Goal: Information Seeking & Learning: Learn about a topic

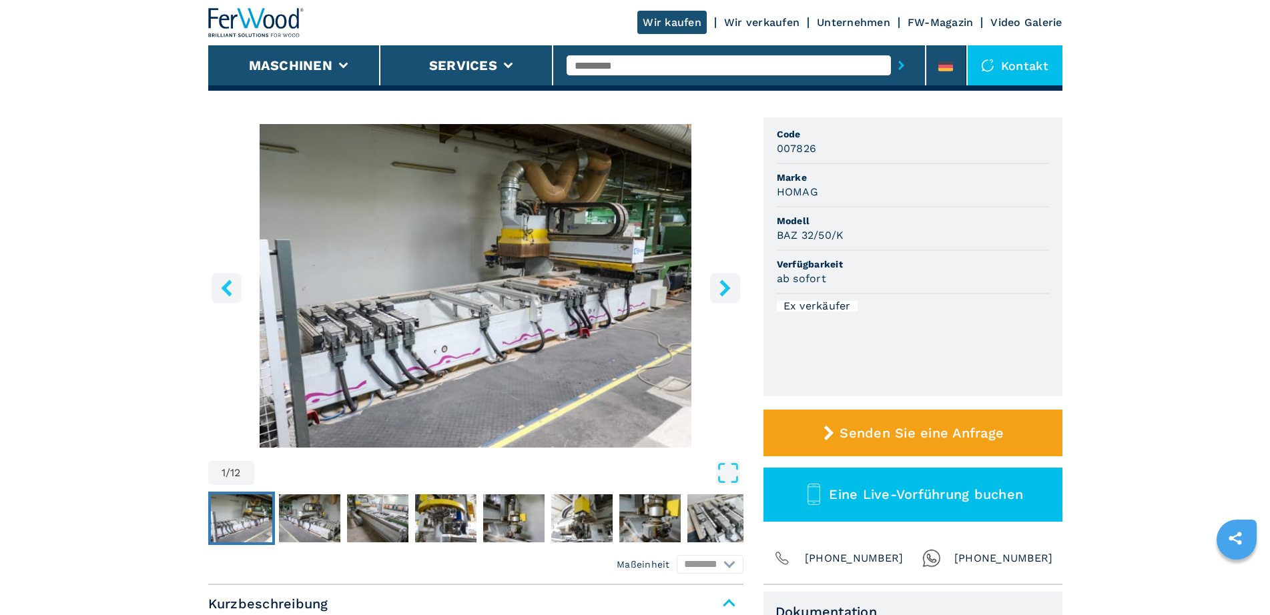
scroll to position [92, 0]
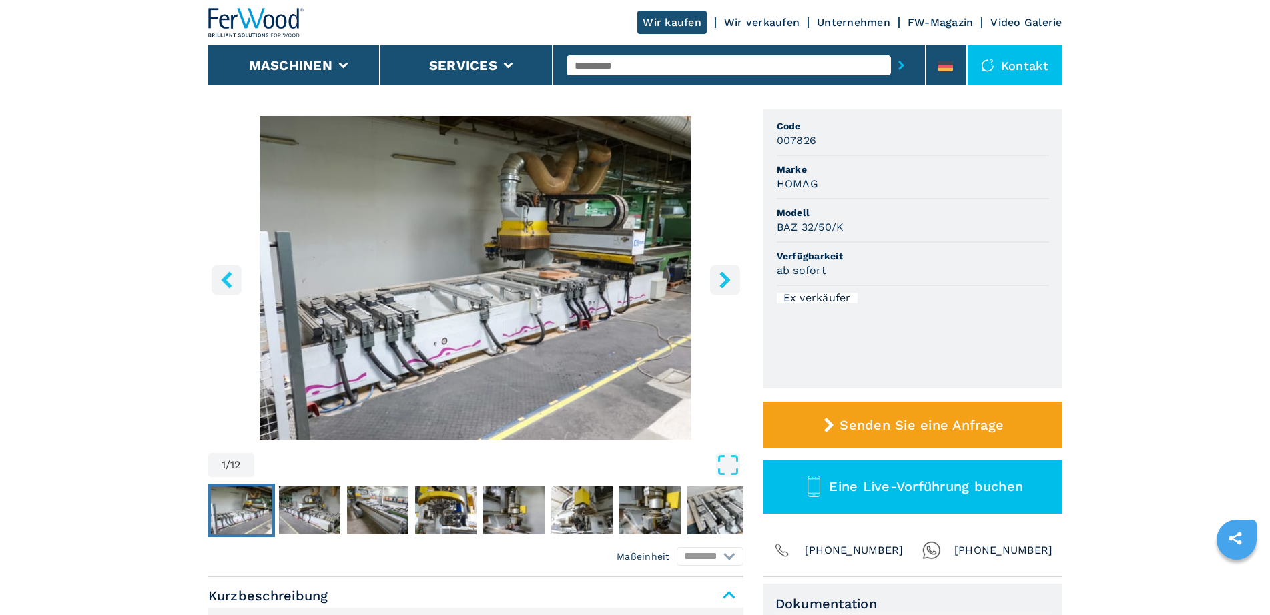
click at [728, 282] on icon "right-button" at bounding box center [724, 280] width 11 height 17
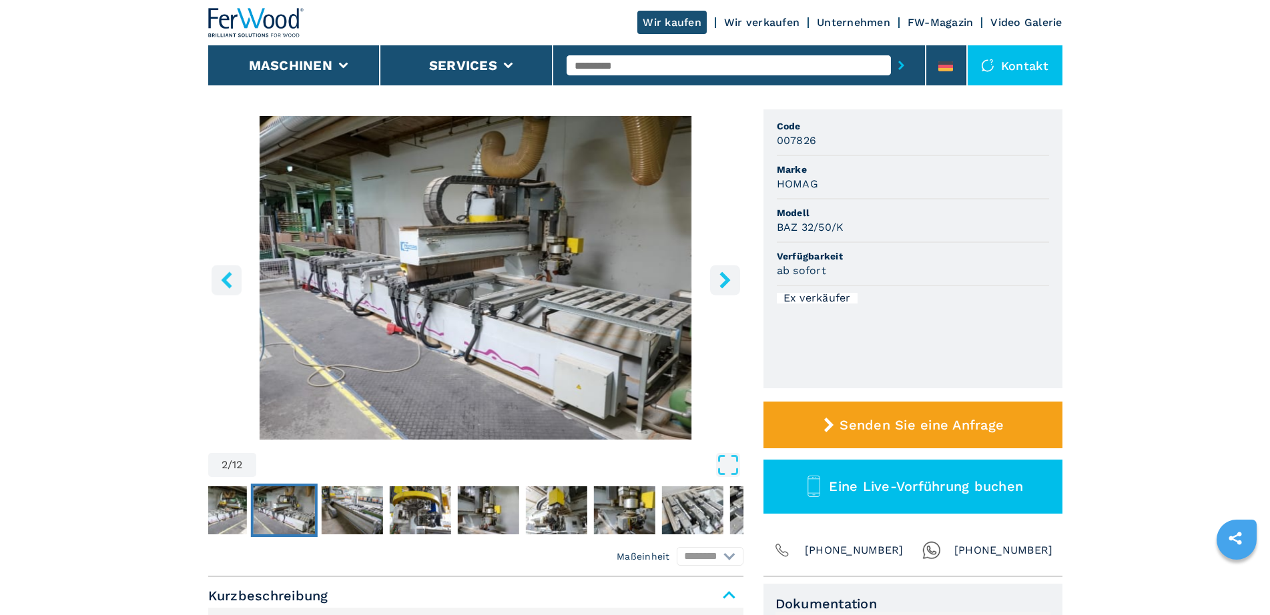
click at [728, 282] on icon "right-button" at bounding box center [724, 280] width 11 height 17
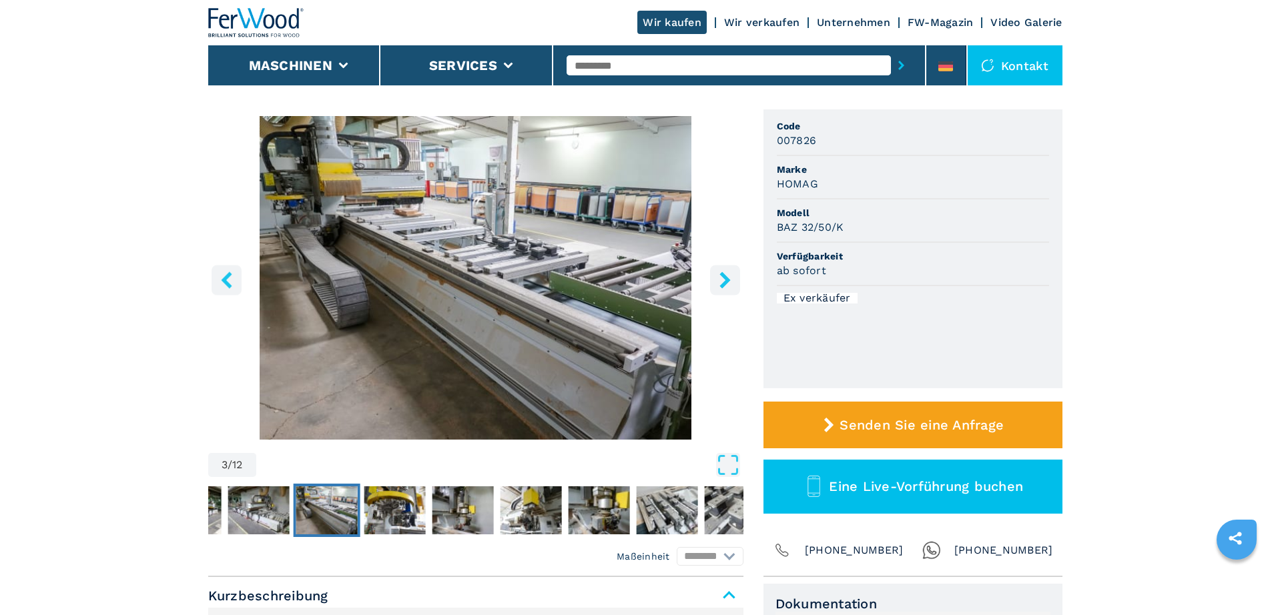
click at [713, 275] on button "right-button" at bounding box center [725, 280] width 30 height 30
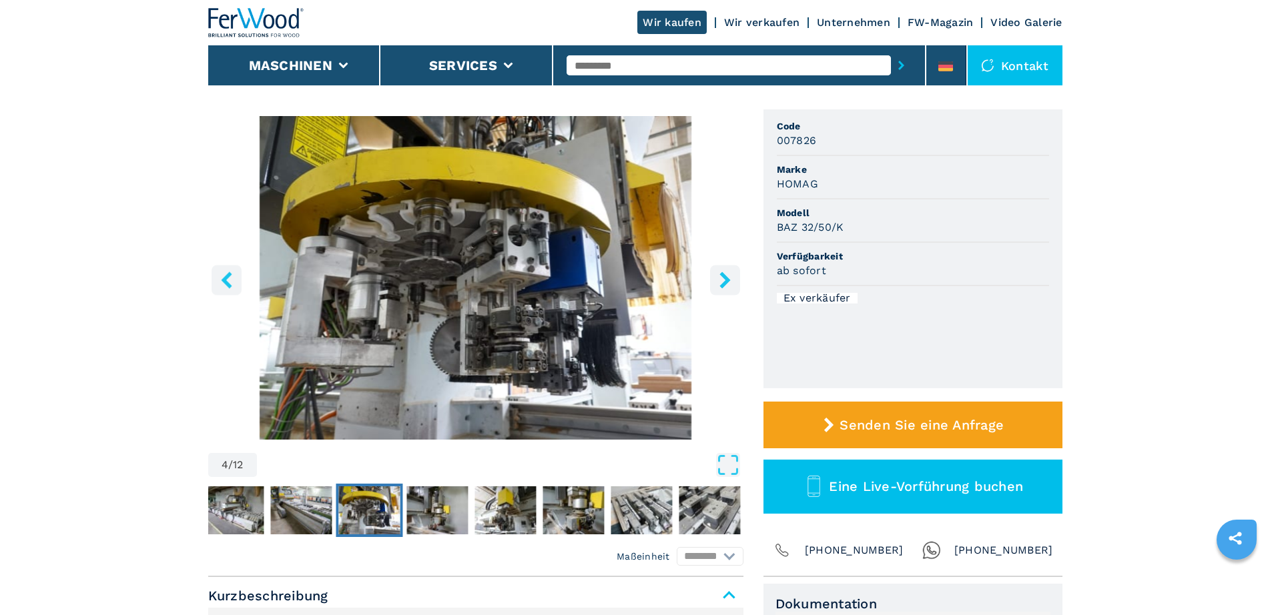
click at [713, 275] on button "right-button" at bounding box center [725, 280] width 30 height 30
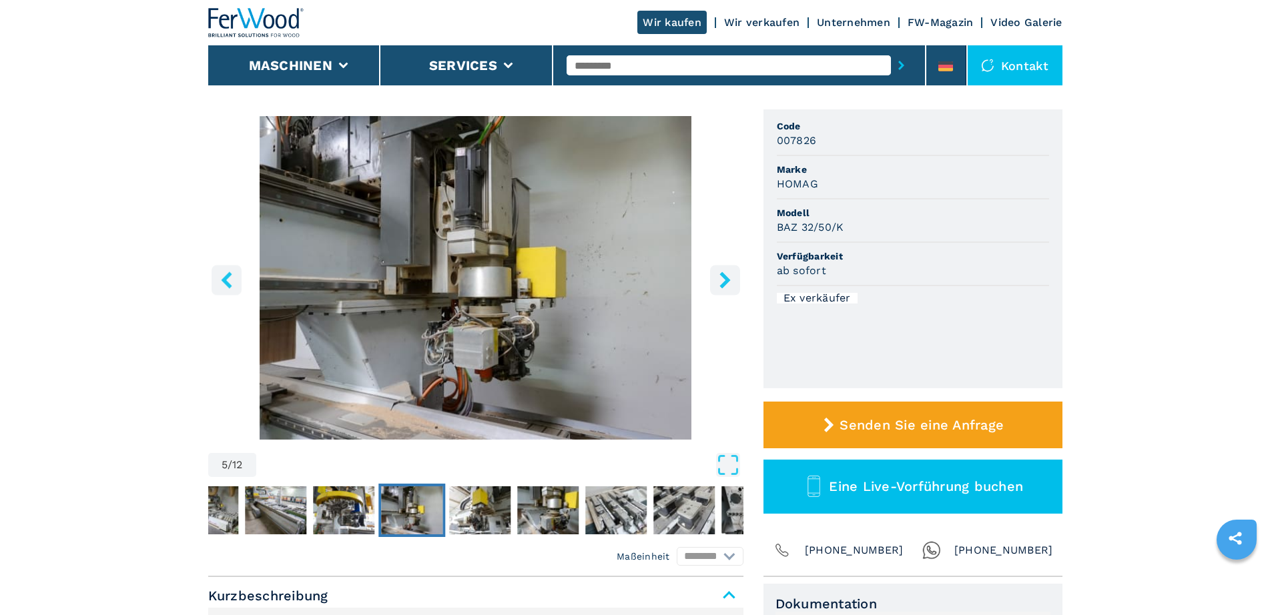
click at [729, 278] on icon "right-button" at bounding box center [725, 280] width 17 height 17
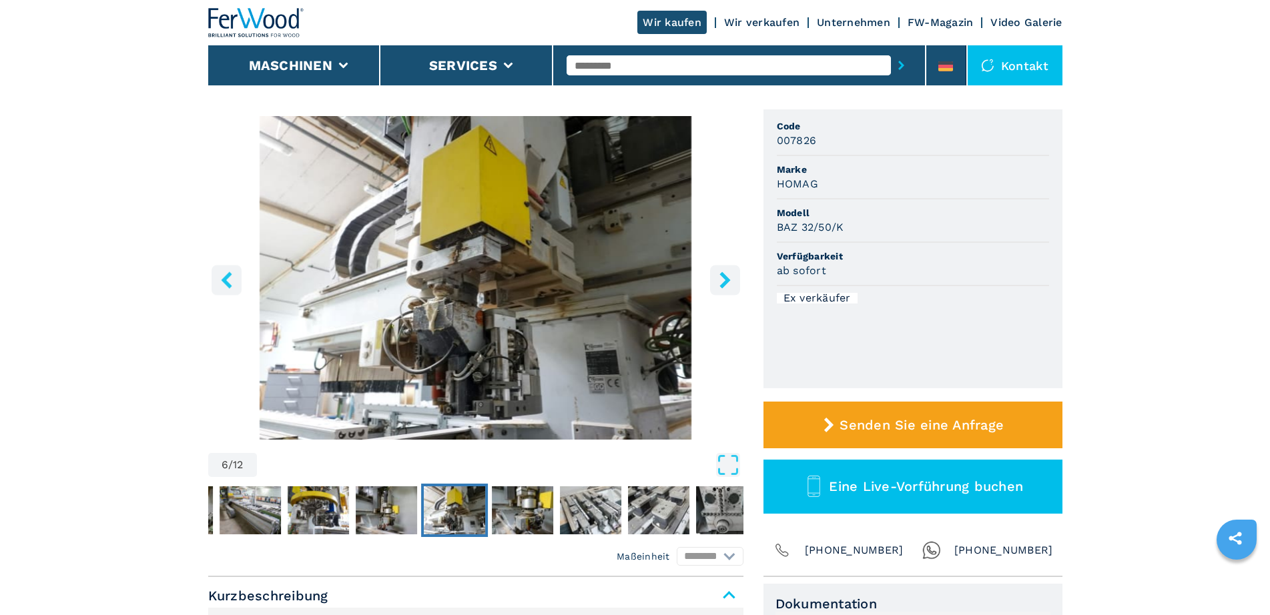
click at [729, 278] on icon "right-button" at bounding box center [725, 280] width 17 height 17
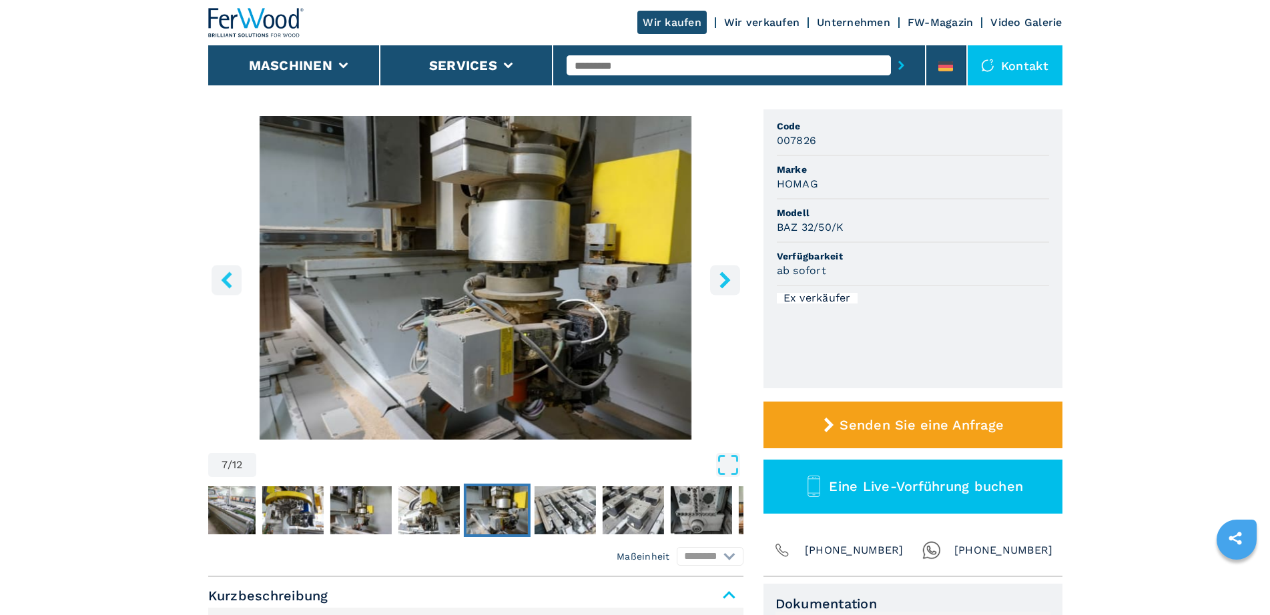
click at [729, 278] on icon "right-button" at bounding box center [725, 280] width 17 height 17
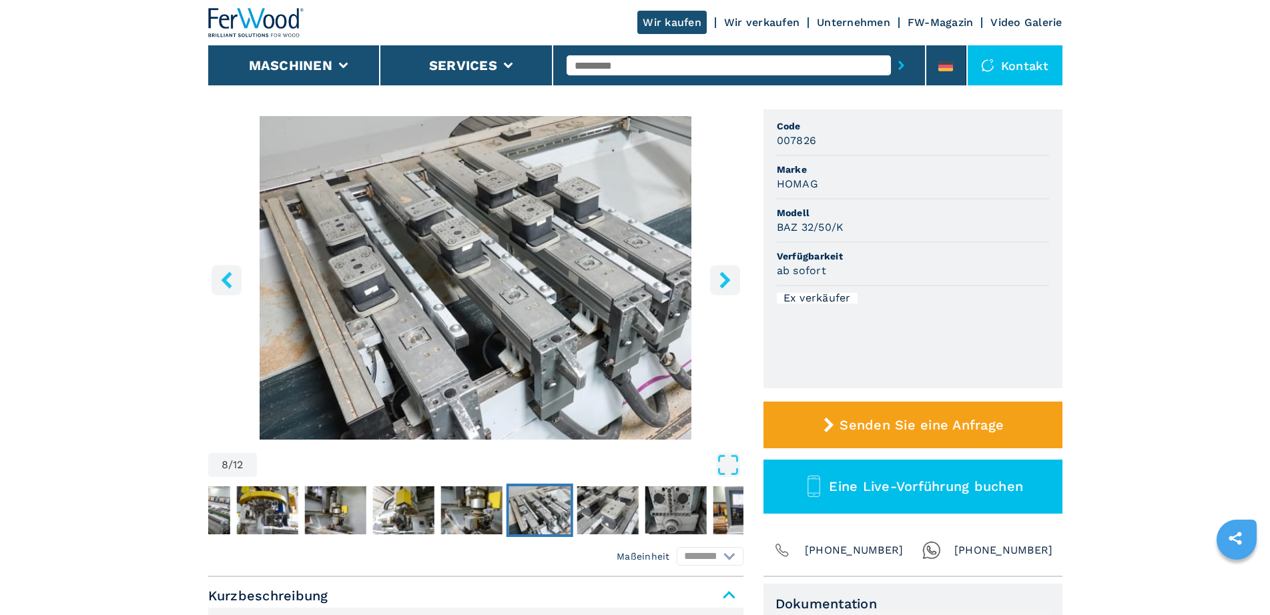
click at [729, 278] on icon "right-button" at bounding box center [725, 280] width 17 height 17
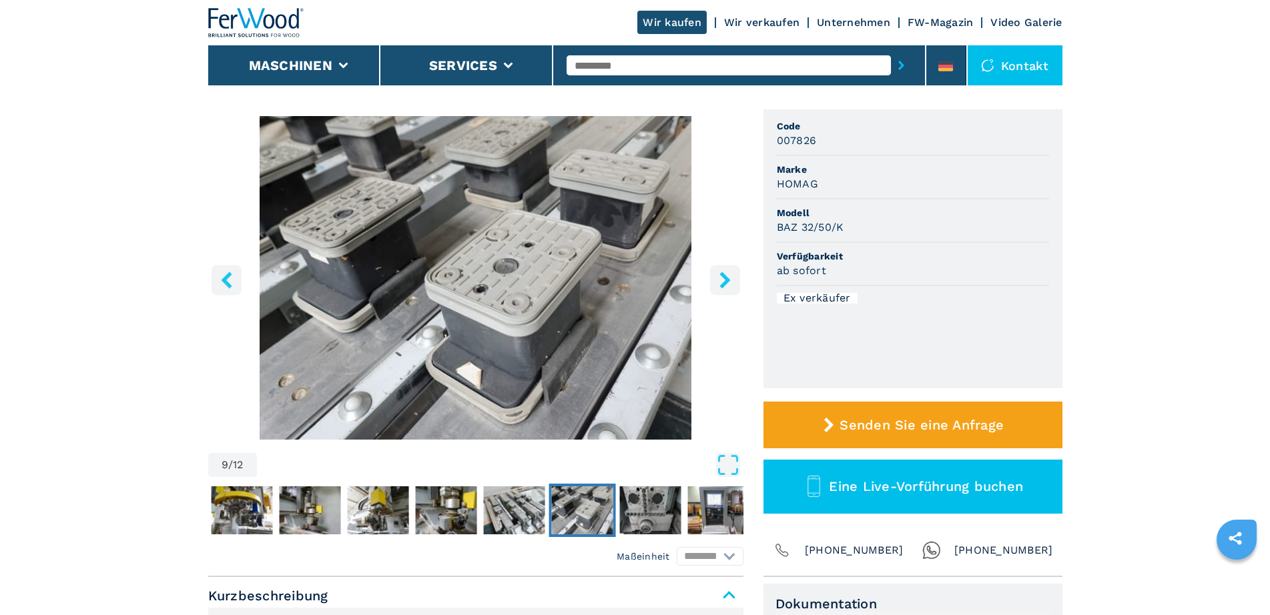
click at [729, 278] on icon "right-button" at bounding box center [725, 280] width 17 height 17
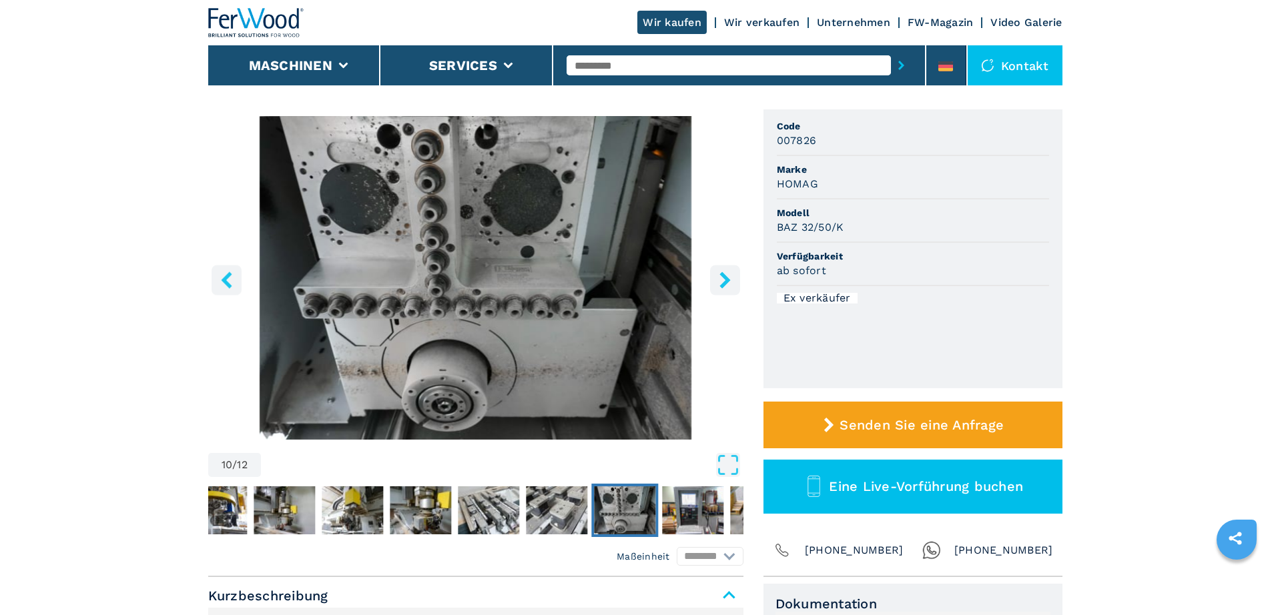
click at [729, 278] on icon "right-button" at bounding box center [725, 280] width 17 height 17
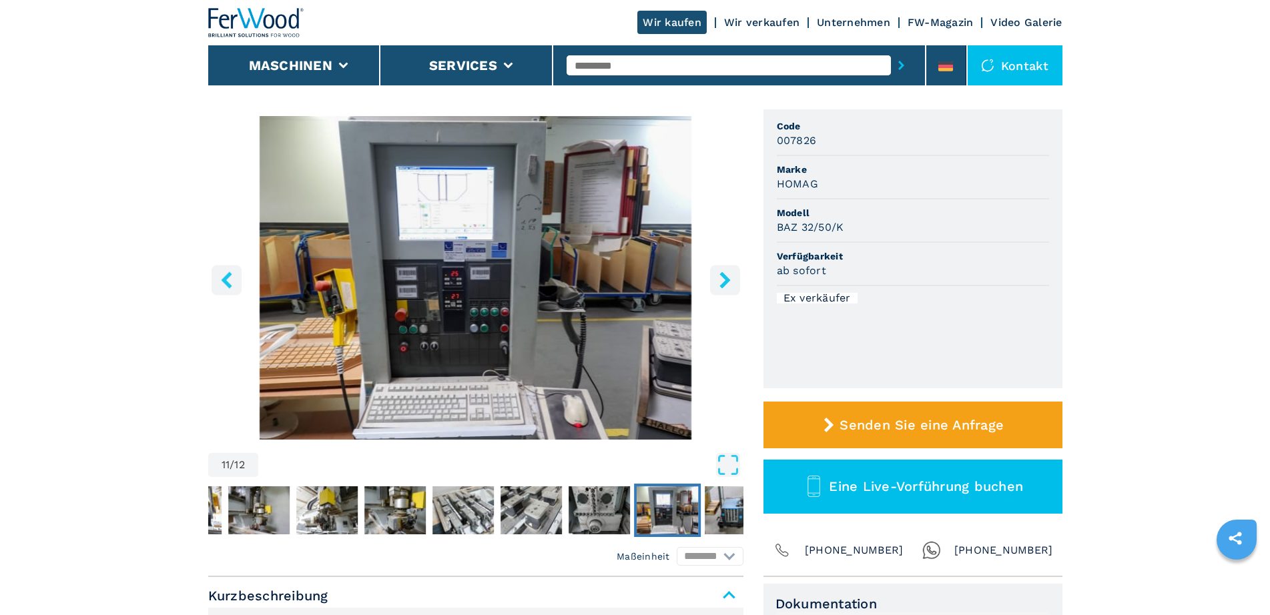
click at [237, 284] on button "left-button" at bounding box center [227, 280] width 30 height 30
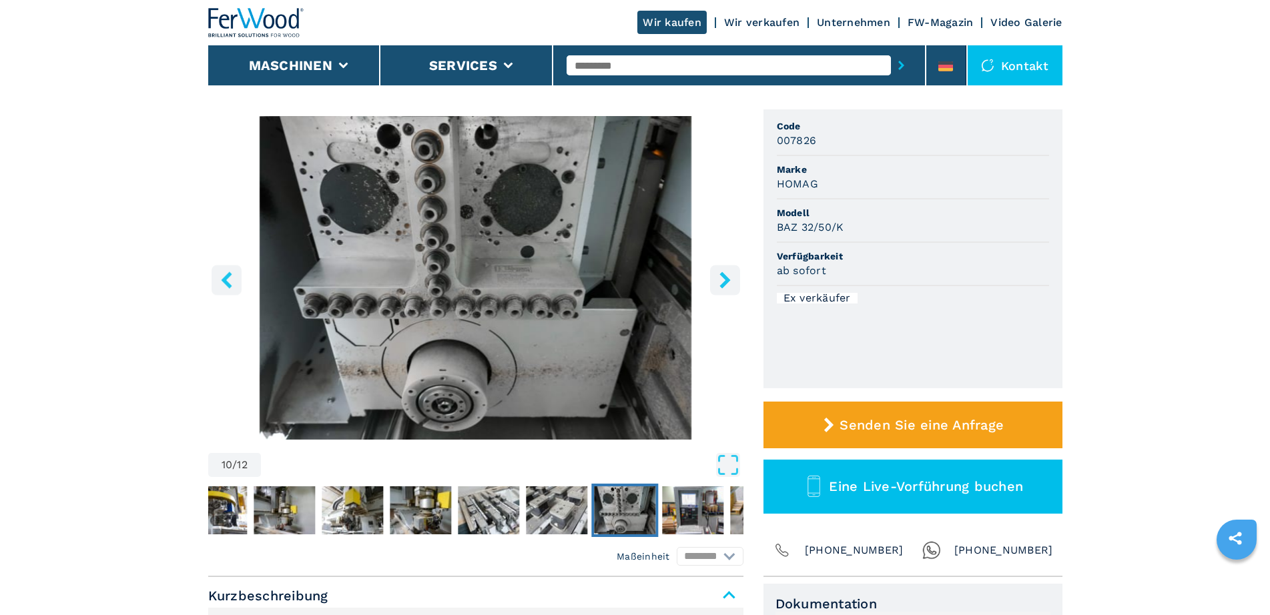
click at [727, 280] on icon "right-button" at bounding box center [724, 280] width 11 height 17
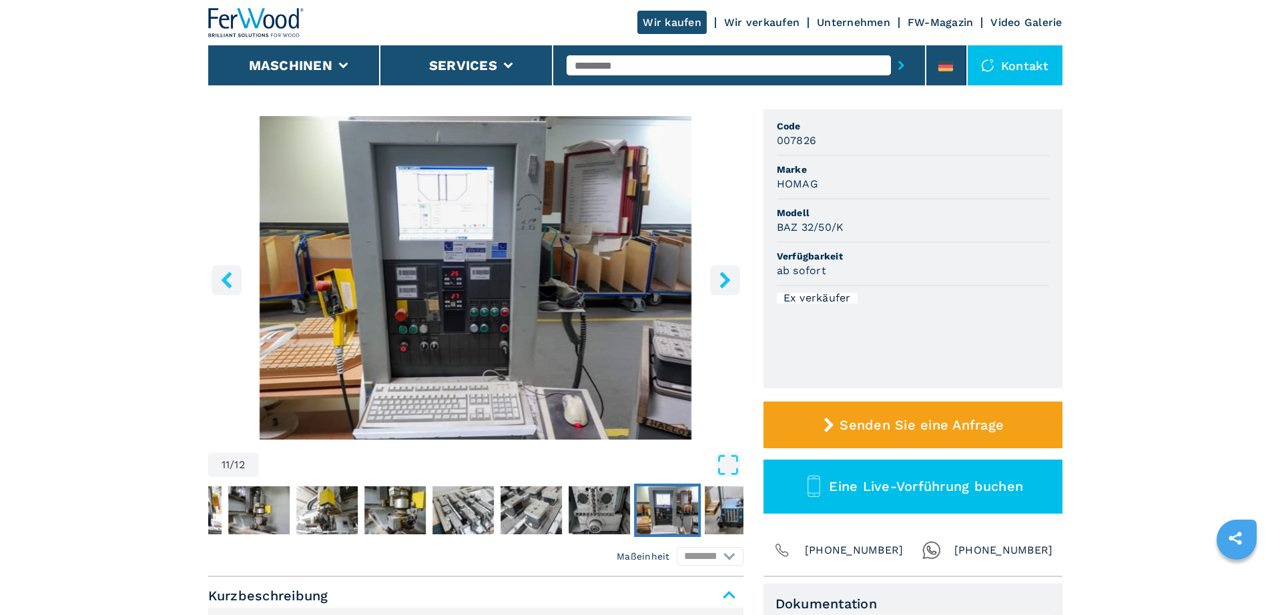
click at [727, 280] on icon "right-button" at bounding box center [724, 280] width 11 height 17
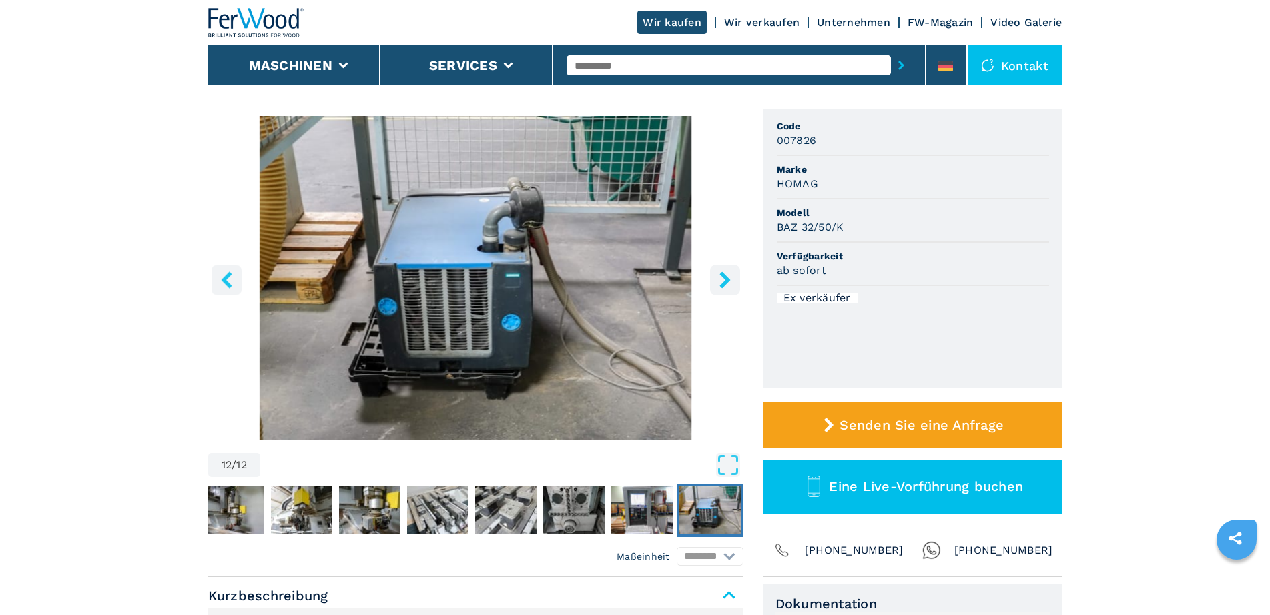
click at [727, 280] on icon "right-button" at bounding box center [724, 280] width 11 height 17
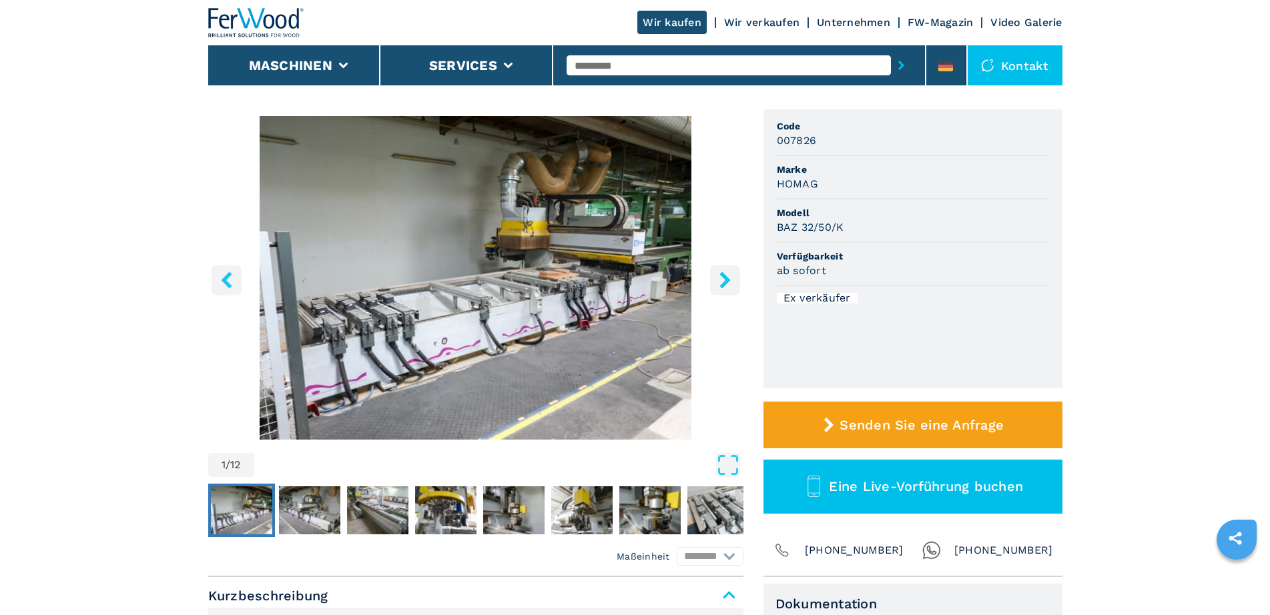
click at [727, 280] on icon "right-button" at bounding box center [724, 280] width 11 height 17
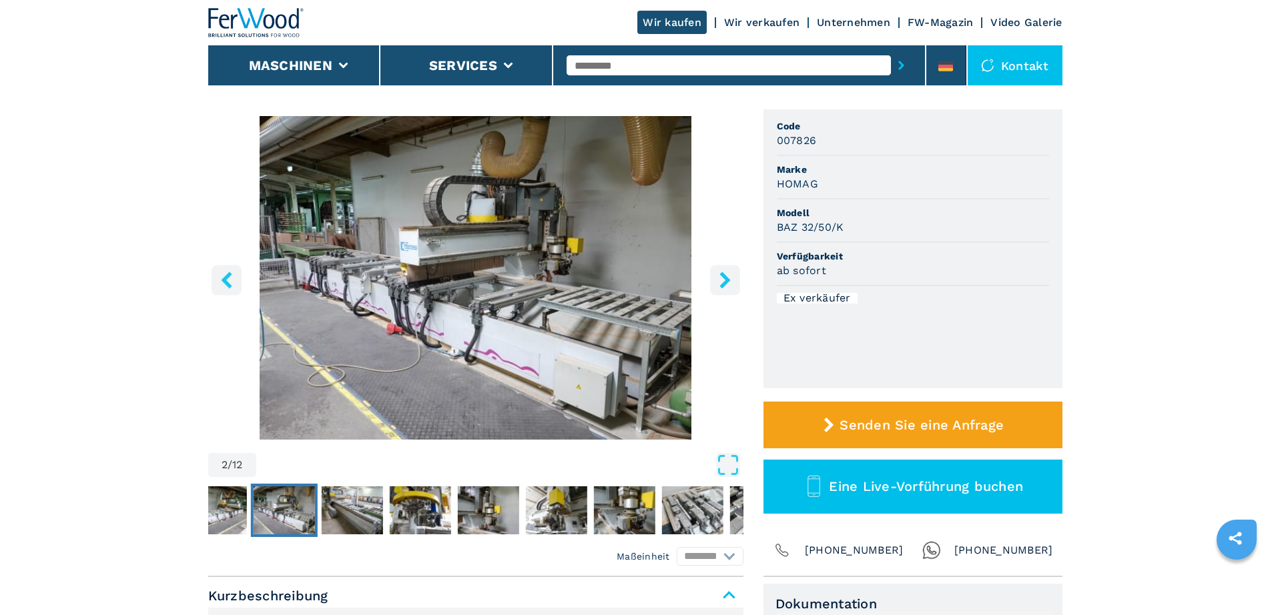
click at [727, 280] on icon "right-button" at bounding box center [724, 280] width 11 height 17
click at [723, 280] on icon "right-button" at bounding box center [725, 280] width 17 height 17
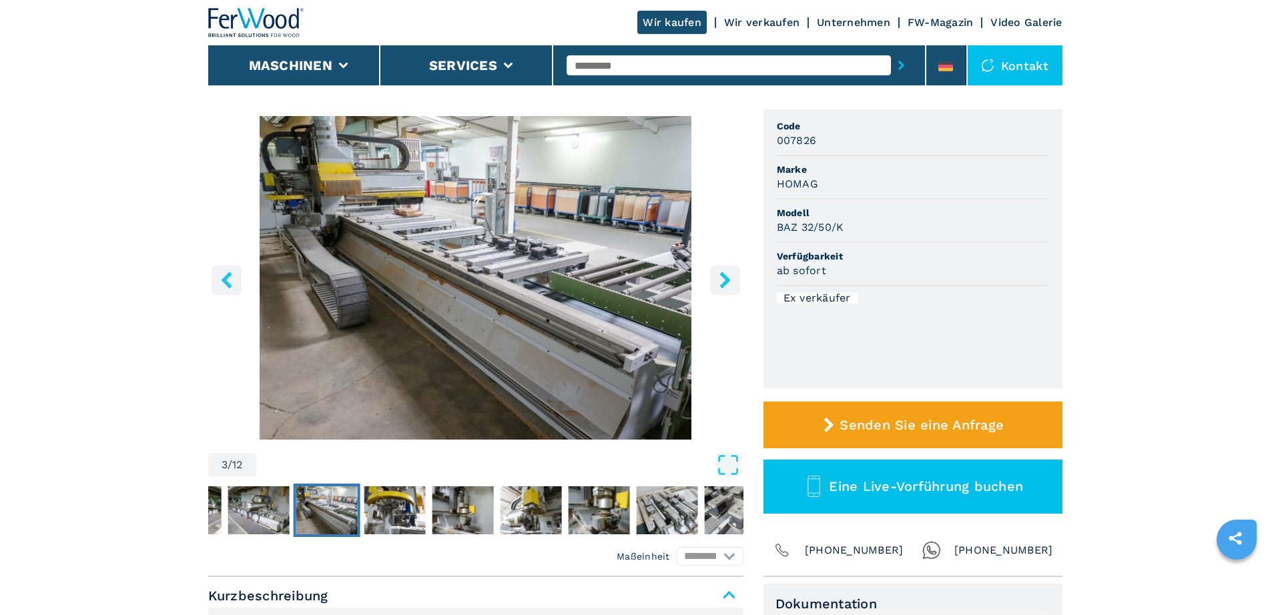
click at [723, 280] on icon "right-button" at bounding box center [725, 280] width 17 height 17
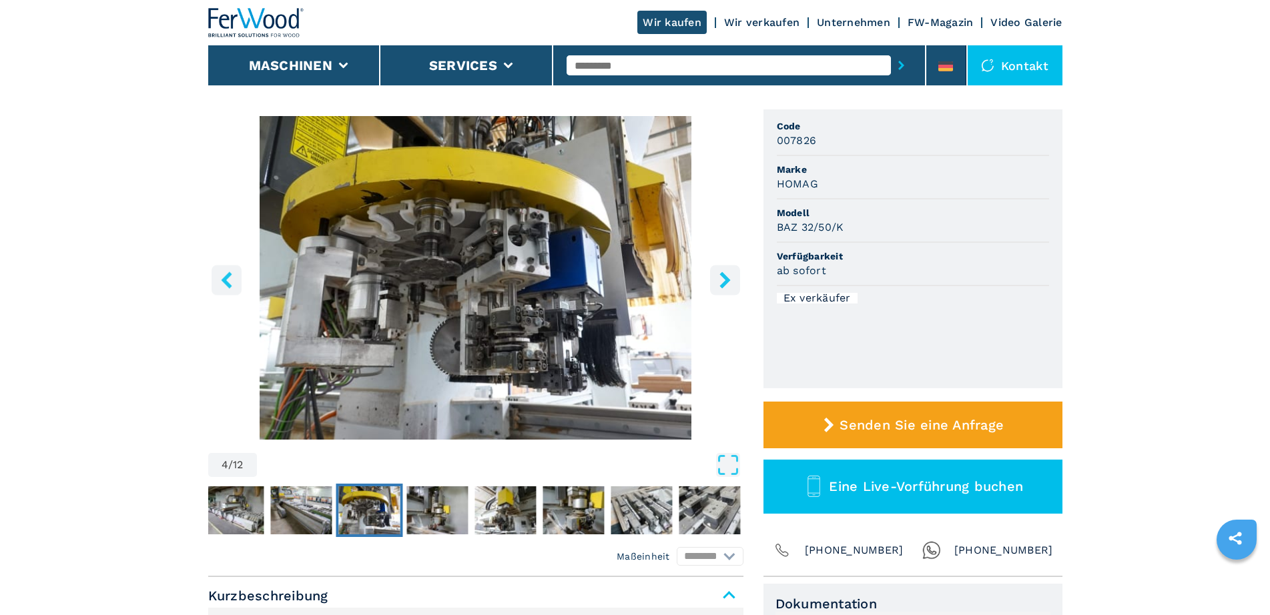
click at [723, 280] on icon "right-button" at bounding box center [725, 280] width 17 height 17
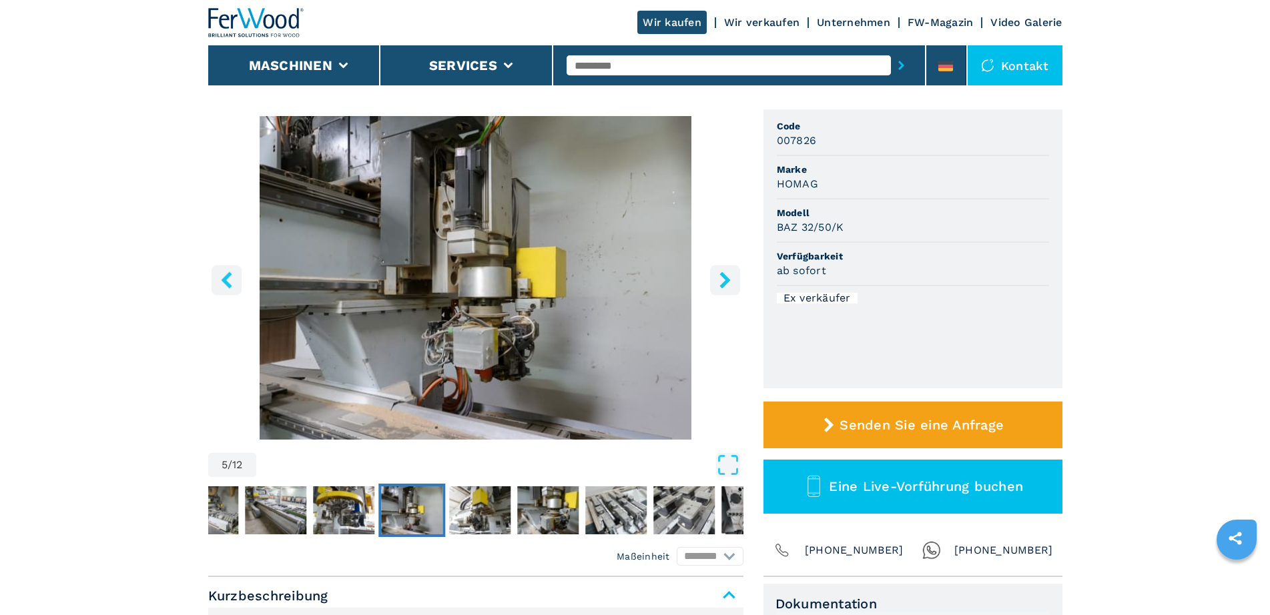
click at [723, 280] on icon "right-button" at bounding box center [725, 280] width 17 height 17
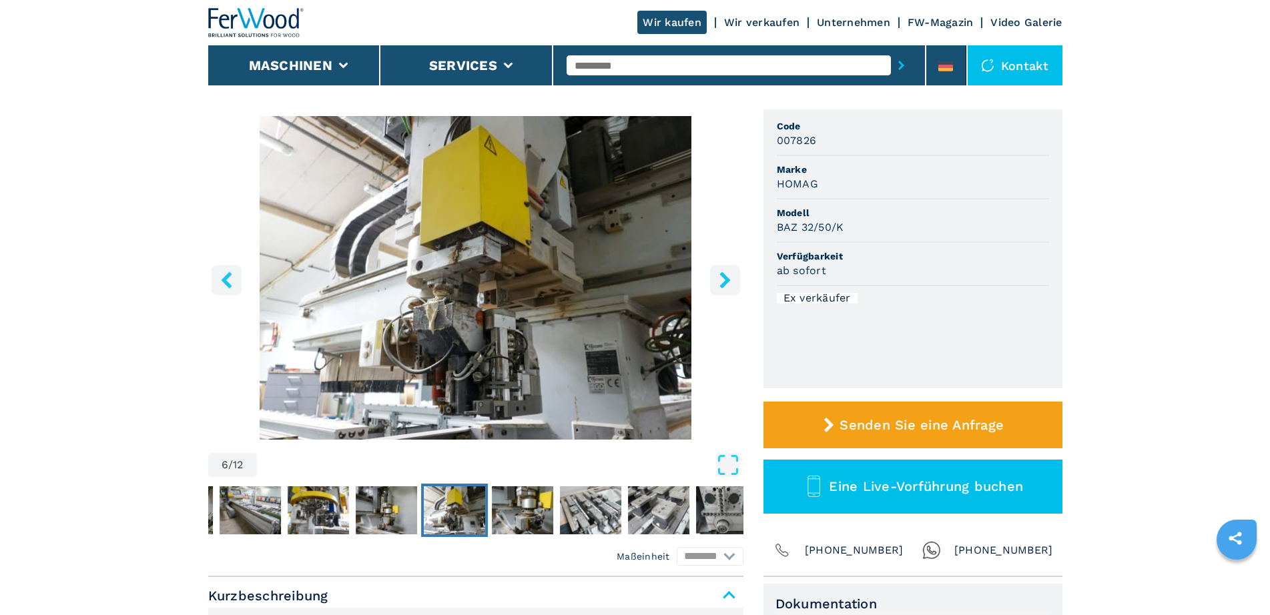
click at [723, 280] on icon "right-button" at bounding box center [725, 280] width 17 height 17
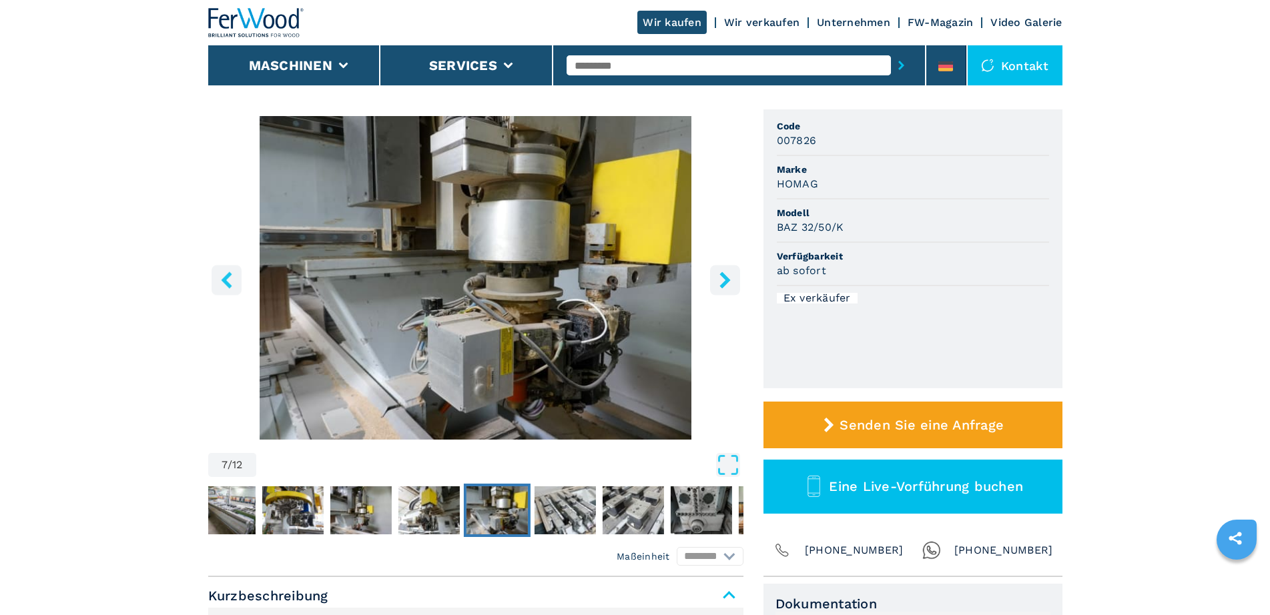
click at [723, 280] on icon "right-button" at bounding box center [725, 280] width 17 height 17
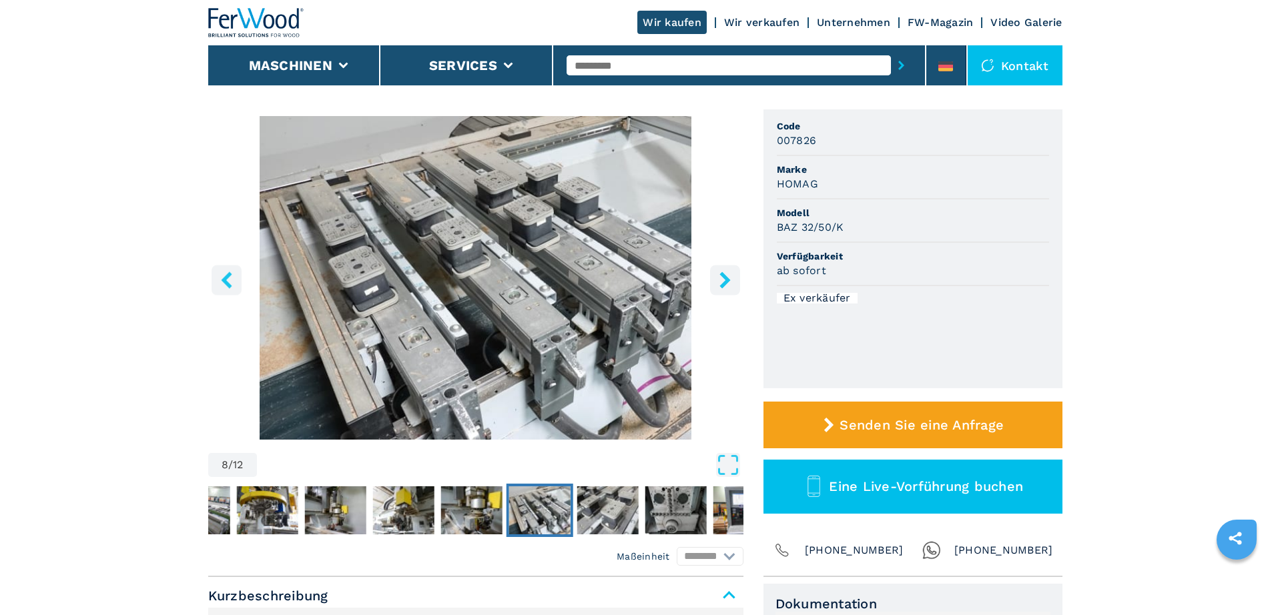
click at [723, 280] on icon "right-button" at bounding box center [725, 280] width 17 height 17
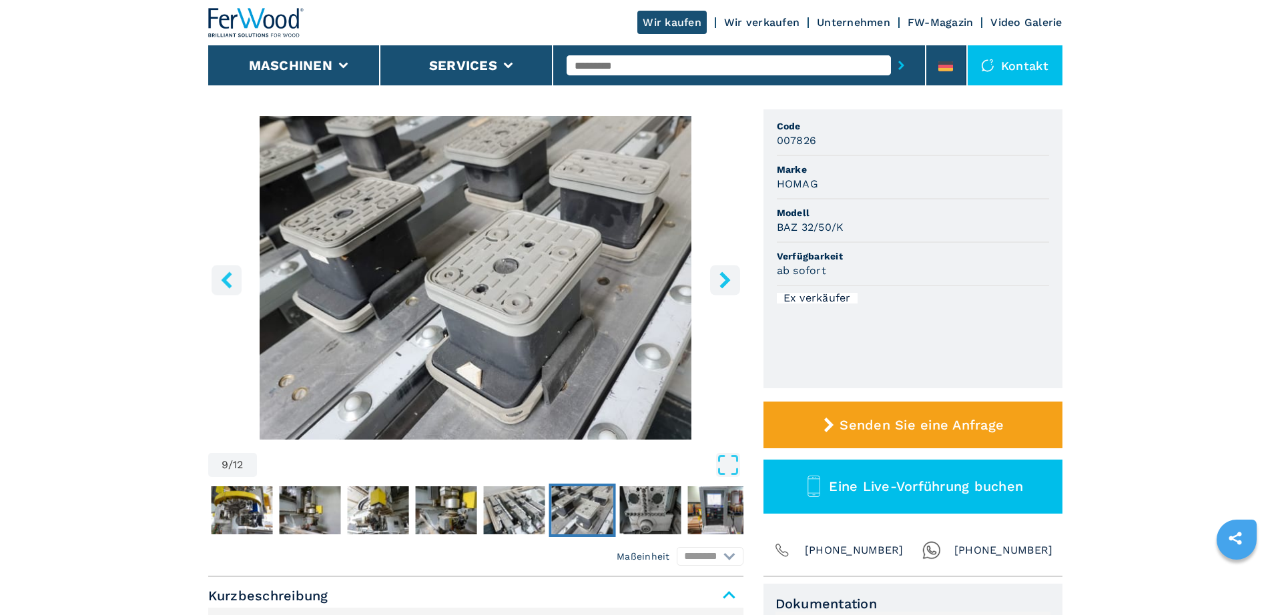
click at [723, 280] on icon "right-button" at bounding box center [725, 280] width 17 height 17
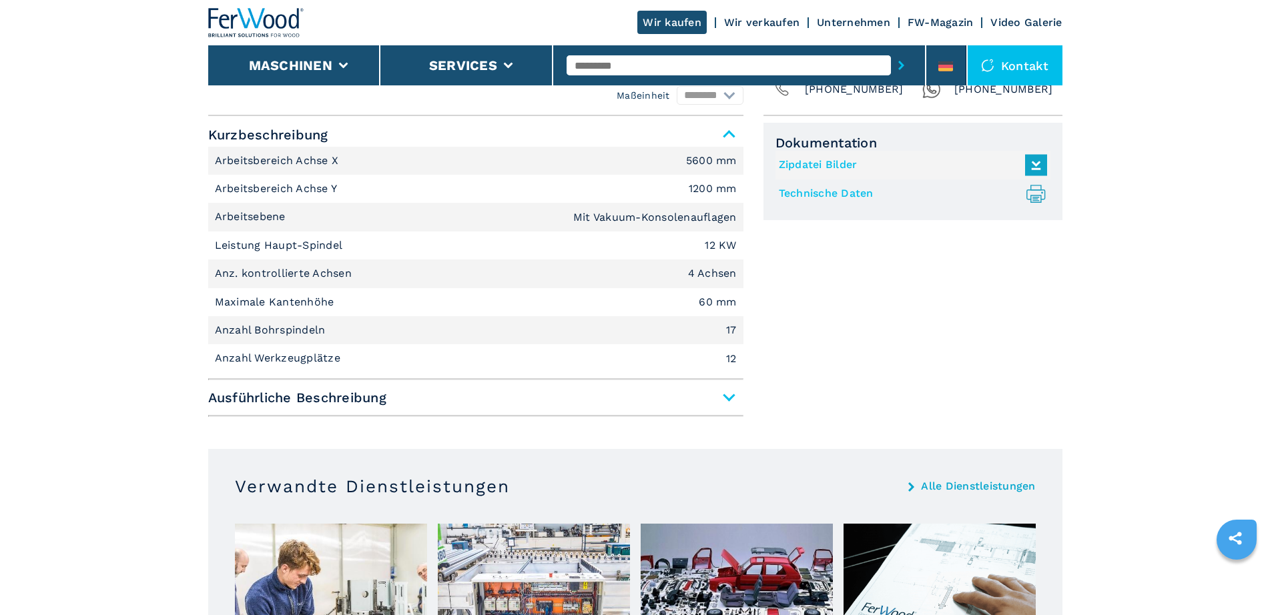
scroll to position [553, 0]
click at [729, 400] on span "Ausführliche Beschreibung" at bounding box center [475, 398] width 535 height 24
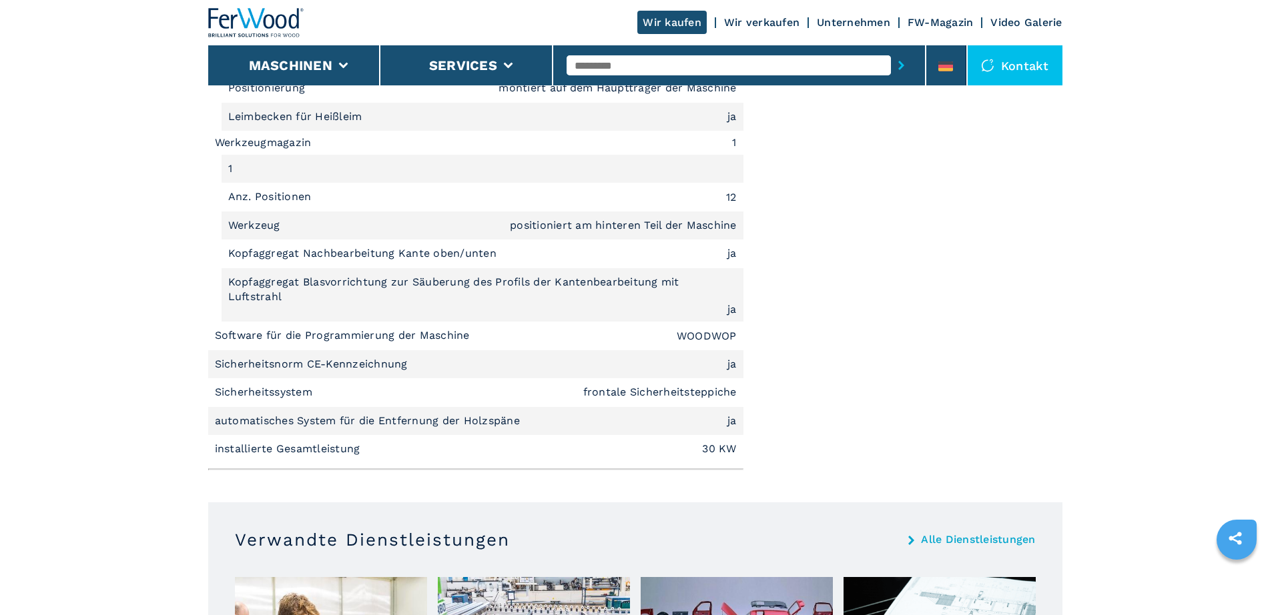
scroll to position [1845, 0]
